Goal: Check status: Check status

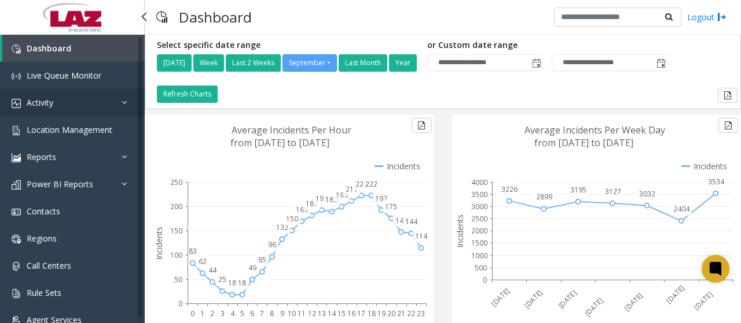
click at [58, 99] on link "Activity" at bounding box center [72, 102] width 145 height 27
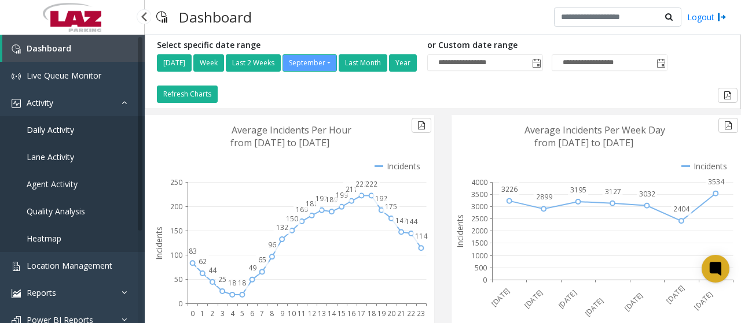
click at [65, 187] on span "Agent Activity" at bounding box center [52, 184] width 51 height 11
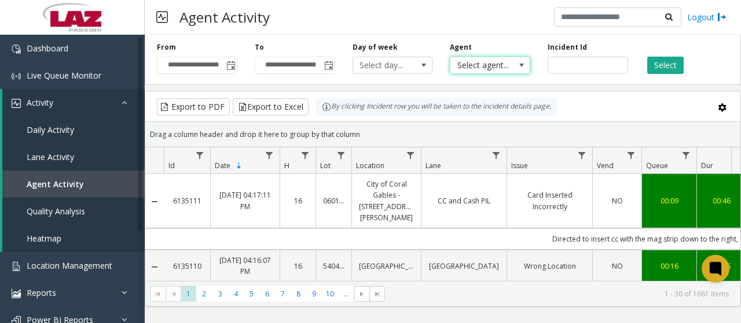
click at [517, 62] on span at bounding box center [521, 65] width 9 height 9
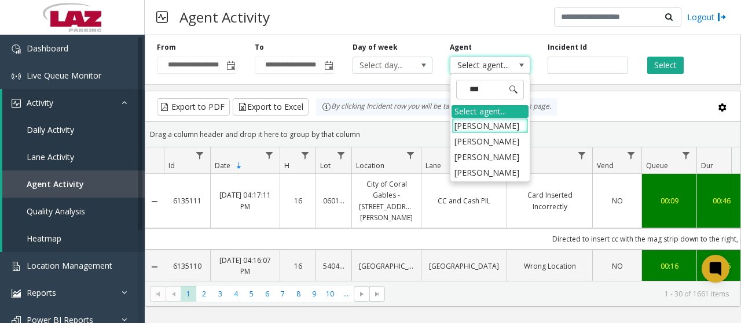
type input "****"
click at [496, 169] on li "[PERSON_NAME]" at bounding box center [489, 173] width 77 height 16
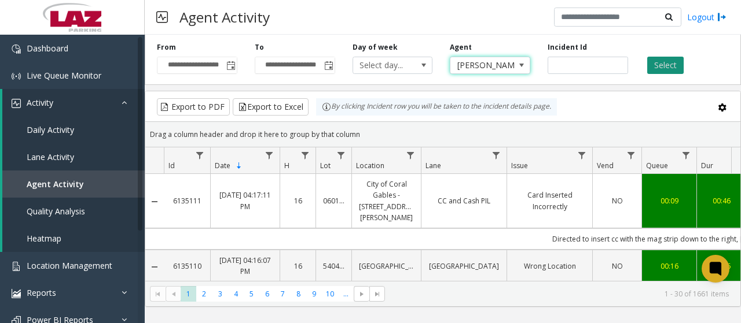
click at [667, 63] on button "Select" at bounding box center [665, 65] width 36 height 17
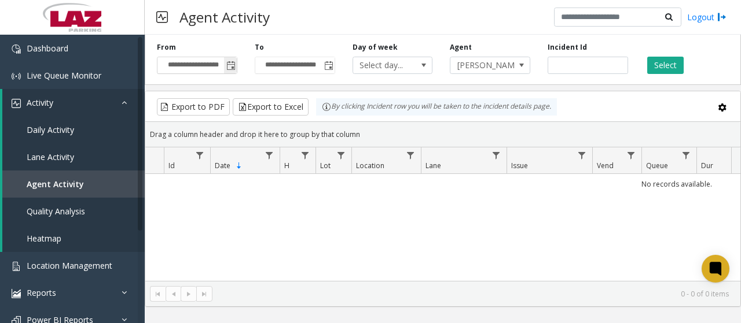
click at [231, 64] on span "Toggle popup" at bounding box center [230, 65] width 9 height 9
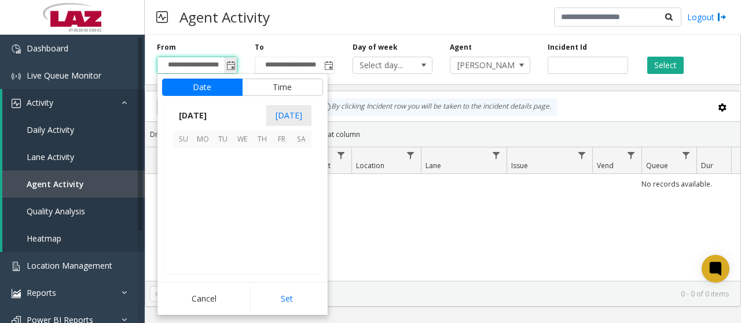
scroll to position [207657, 0]
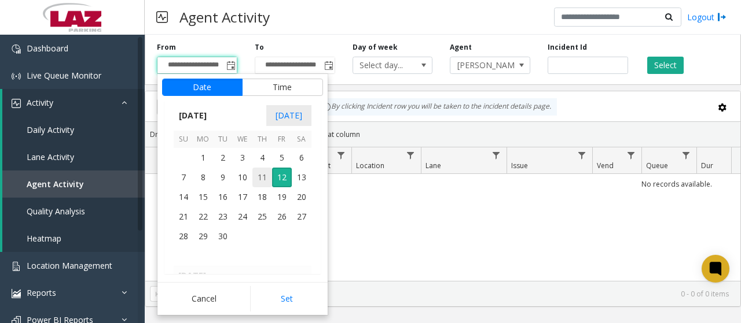
click at [264, 178] on span "11" at bounding box center [262, 178] width 20 height 20
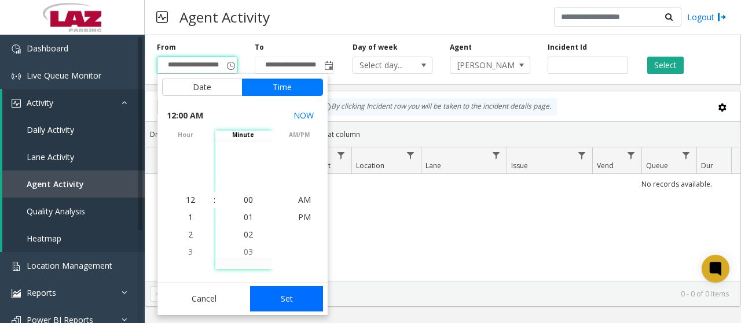
click at [273, 298] on button "Set" at bounding box center [286, 298] width 73 height 25
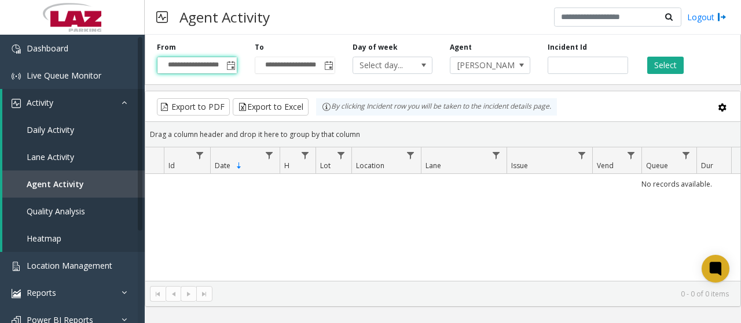
type input "**********"
click at [330, 63] on span "Toggle popup" at bounding box center [328, 65] width 9 height 9
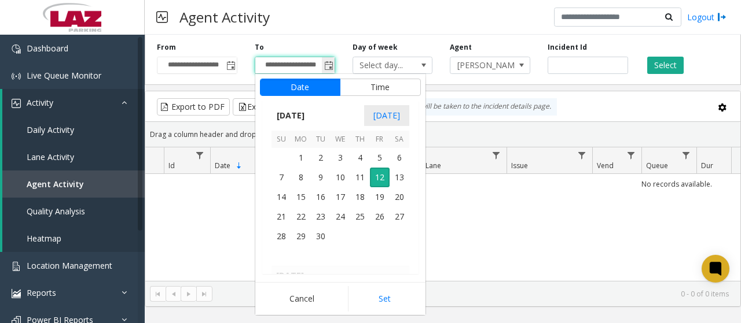
scroll to position [17, 0]
click at [398, 176] on span "13" at bounding box center [399, 178] width 20 height 20
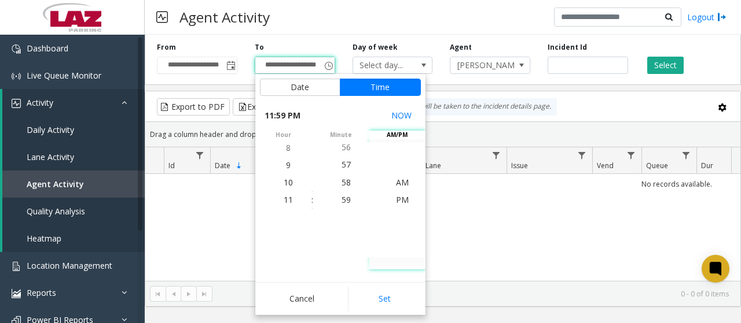
click at [396, 300] on button "Set" at bounding box center [384, 298] width 73 height 25
type input "**********"
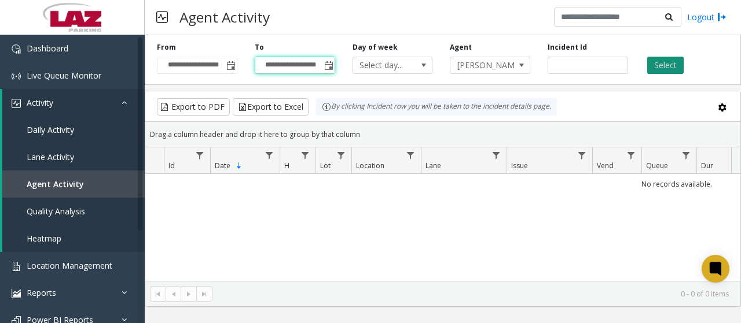
click at [664, 66] on button "Select" at bounding box center [665, 65] width 36 height 17
